Goal: Task Accomplishment & Management: Use online tool/utility

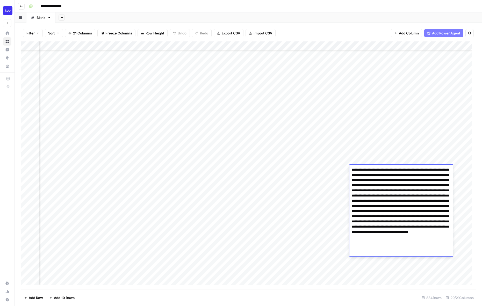
scroll to position [79, 825]
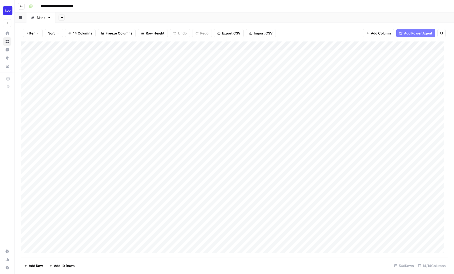
click at [24, 142] on div "Add Column" at bounding box center [234, 149] width 427 height 216
click at [15, 141] on div "Filter Sort 14 Columns Freeze Columns Row Height Undo Redo Export CSV Import CS…" at bounding box center [234, 148] width 439 height 251
click at [256, 140] on div "Add Column" at bounding box center [234, 149] width 427 height 216
click at [253, 140] on div "Add Column" at bounding box center [234, 149] width 427 height 216
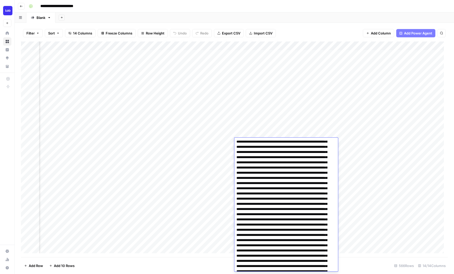
scroll to position [681, 0]
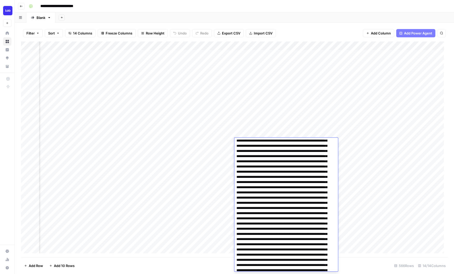
click at [296, 201] on textarea at bounding box center [284, 81] width 100 height 1246
